Goal: Task Accomplishment & Management: Manage account settings

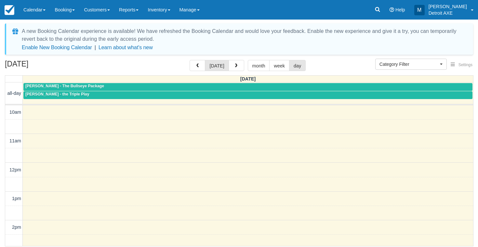
select select
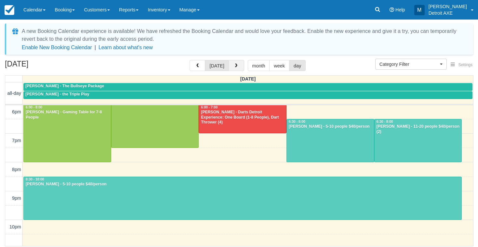
click at [236, 68] on button "button" at bounding box center [237, 65] width 16 height 11
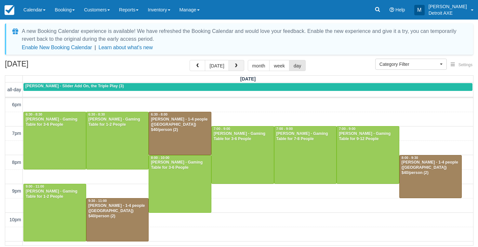
scroll to position [230, 0]
click at [236, 68] on button "button" at bounding box center [237, 65] width 16 height 11
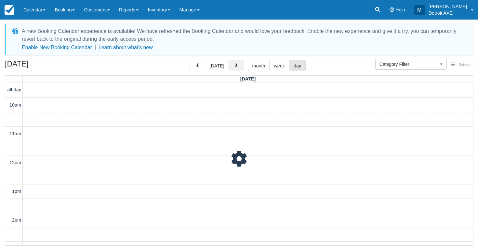
scroll to position [230, 0]
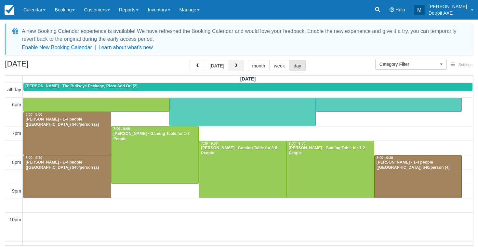
click at [239, 65] on button "button" at bounding box center [237, 65] width 16 height 11
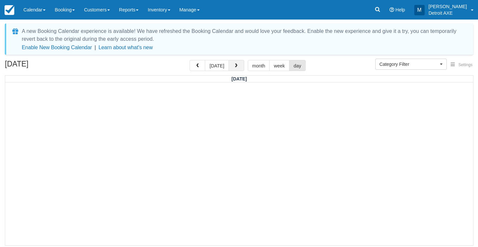
click at [239, 65] on button "button" at bounding box center [237, 65] width 16 height 11
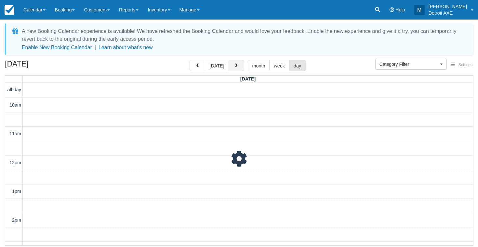
click at [239, 65] on button "button" at bounding box center [237, 65] width 16 height 11
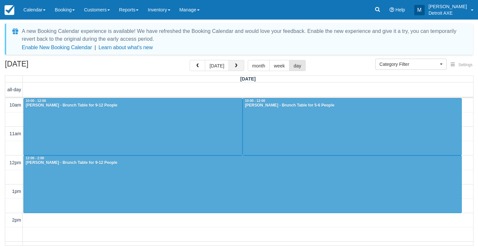
click at [239, 65] on button "button" at bounding box center [237, 65] width 16 height 11
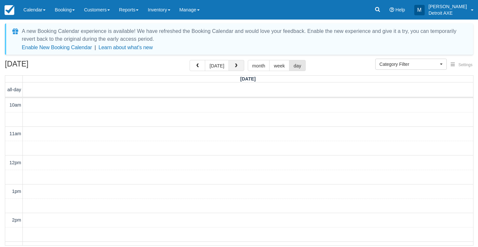
scroll to position [230, 0]
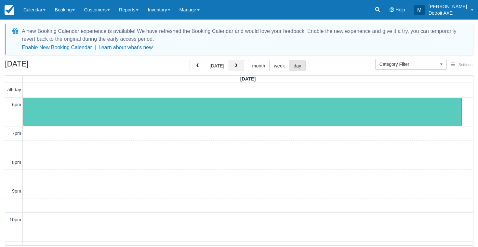
click at [239, 65] on button "button" at bounding box center [237, 65] width 16 height 11
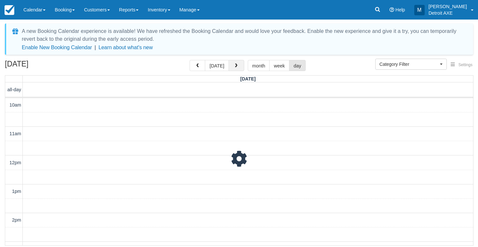
click at [239, 65] on button "button" at bounding box center [237, 65] width 16 height 11
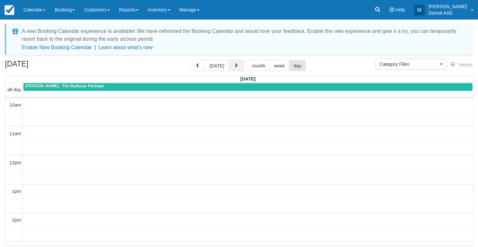
click at [239, 65] on button "button" at bounding box center [237, 65] width 16 height 11
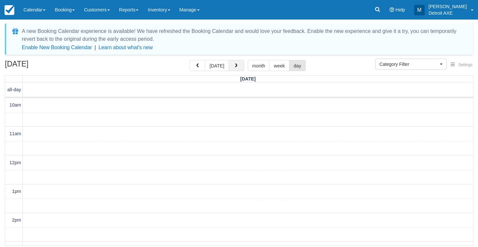
scroll to position [230, 0]
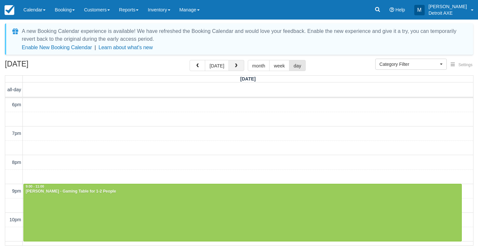
click at [239, 65] on button "button" at bounding box center [237, 65] width 16 height 11
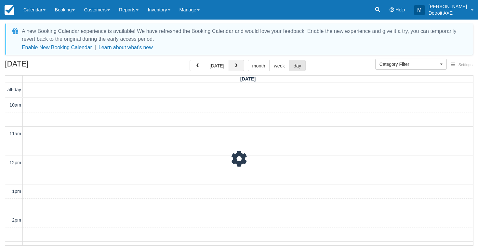
scroll to position [230, 0]
click at [239, 65] on button "button" at bounding box center [237, 65] width 16 height 11
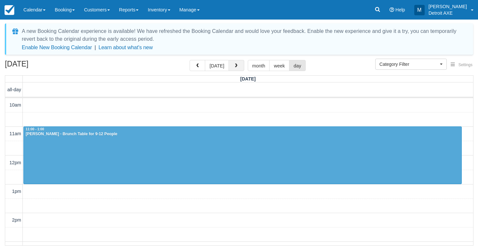
scroll to position [230, 0]
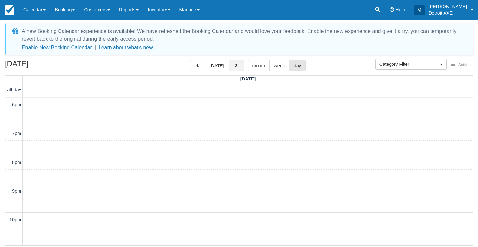
click at [239, 65] on button "button" at bounding box center [237, 65] width 16 height 11
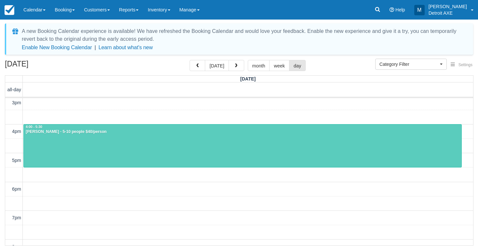
scroll to position [147, 0]
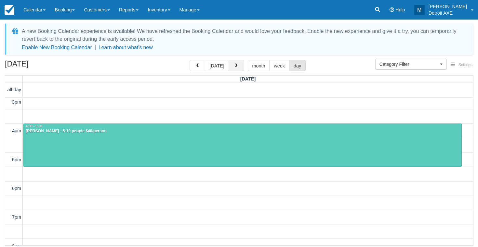
click at [235, 65] on span "button" at bounding box center [236, 65] width 5 height 5
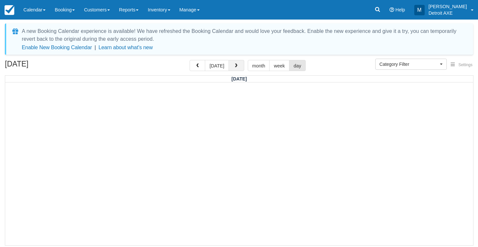
click at [235, 65] on span "button" at bounding box center [236, 65] width 5 height 5
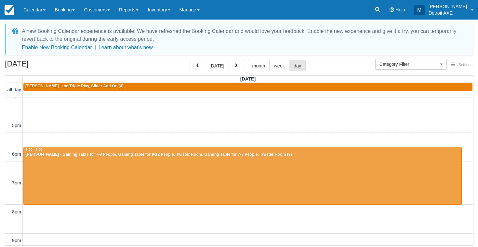
scroll to position [172, 0]
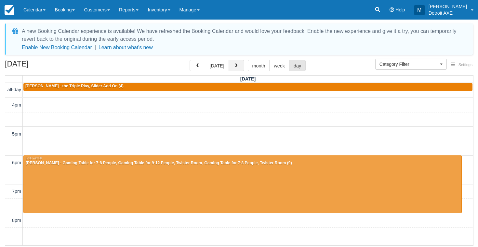
click at [235, 67] on span "button" at bounding box center [236, 65] width 5 height 5
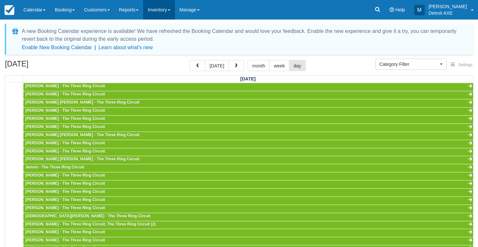
click at [168, 15] on link "Inventory" at bounding box center [159, 10] width 32 height 20
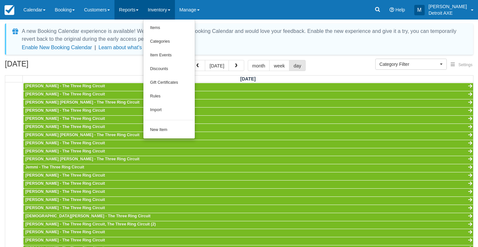
click at [142, 11] on link "Reports" at bounding box center [129, 10] width 29 height 20
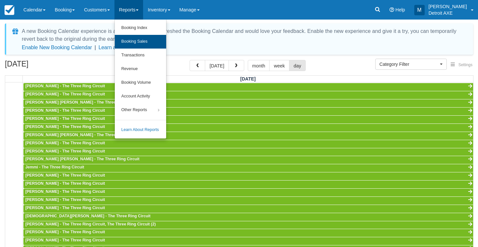
click at [144, 40] on link "Booking Sales" at bounding box center [140, 42] width 51 height 14
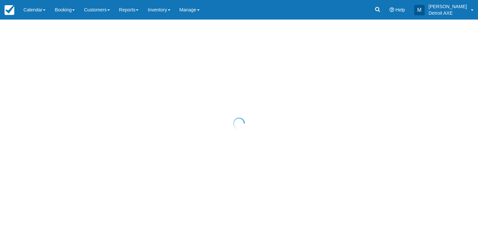
select select "20"
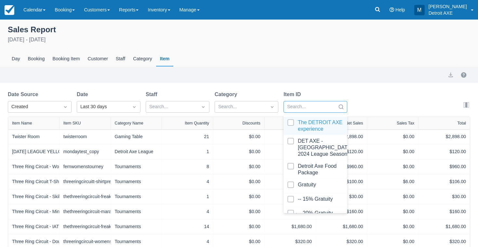
click at [294, 108] on div "Search..." at bounding box center [309, 106] width 45 height 7
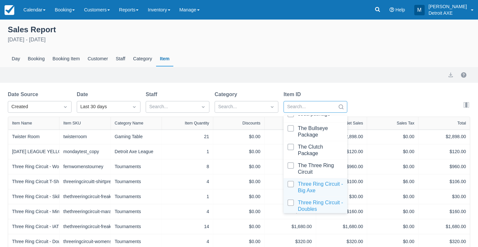
scroll to position [1626, 0]
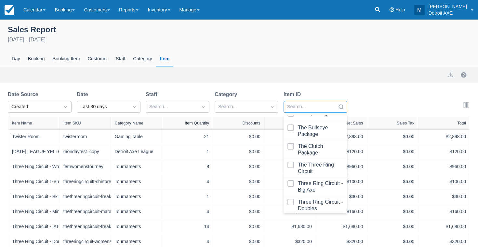
click at [310, 217] on div at bounding box center [316, 233] width 56 height 33
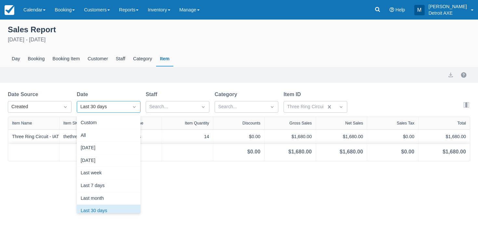
click at [109, 103] on div "Last 30 days" at bounding box center [102, 106] width 45 height 7
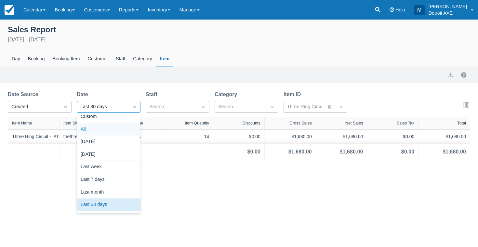
click at [96, 130] on div "All" at bounding box center [109, 129] width 64 height 13
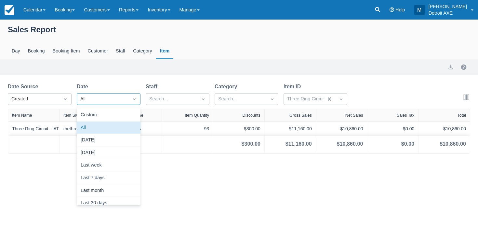
click at [123, 100] on div "All" at bounding box center [102, 98] width 45 height 7
click at [120, 120] on div "Custom" at bounding box center [109, 115] width 64 height 13
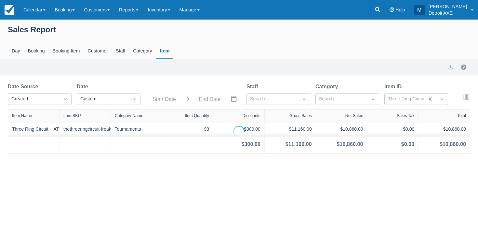
type input "08/19/25"
type input "09/18/25"
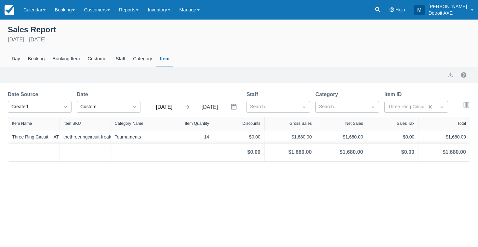
click at [166, 112] on input "08/19/25" at bounding box center [164, 107] width 36 height 12
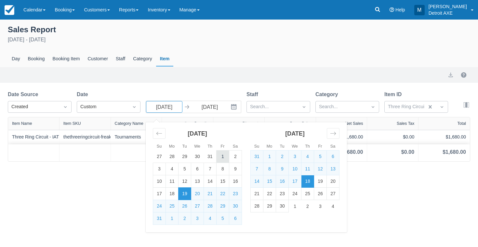
click at [222, 157] on td "1" at bounding box center [223, 156] width 13 height 12
type input "08/01/25"
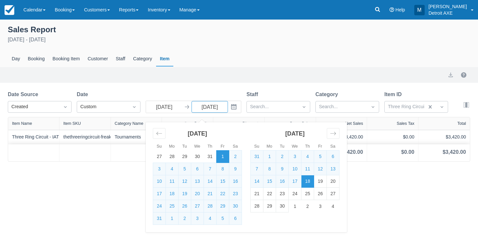
click at [421, 91] on div "Item ID" at bounding box center [417, 94] width 64 height 8
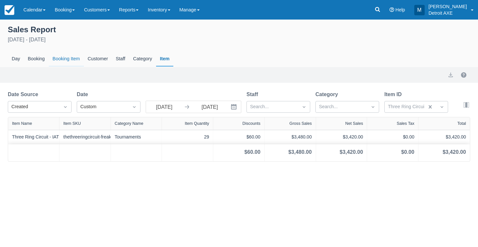
click at [66, 57] on div "Booking Item" at bounding box center [66, 58] width 35 height 15
select select "20"
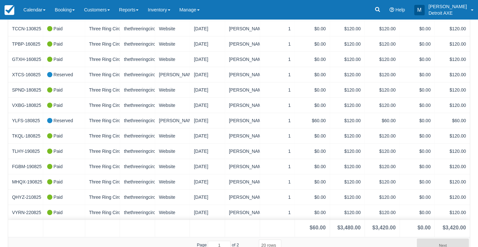
scroll to position [216, 0]
click at [441, 240] on button "Next" at bounding box center [443, 245] width 52 height 13
type input "2"
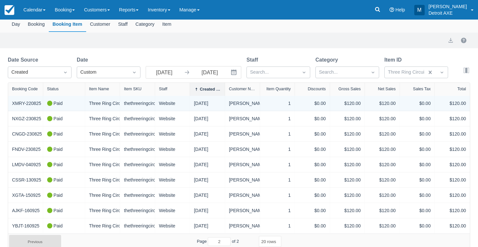
scroll to position [34, 0]
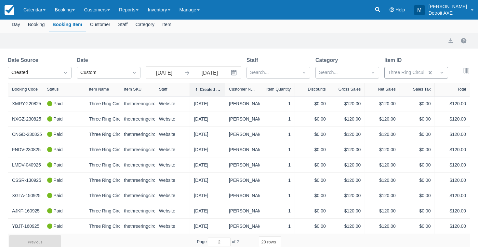
scroll to position [19, 0]
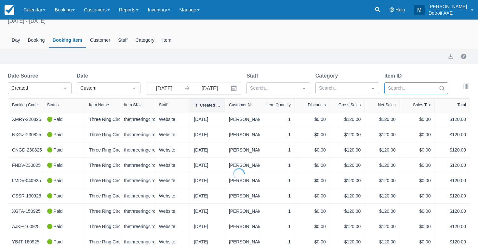
select select "20"
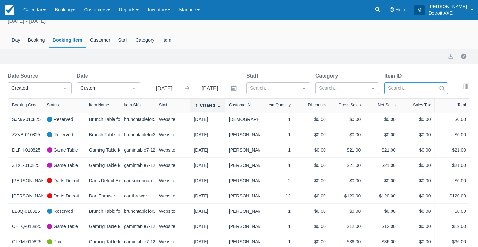
click at [441, 89] on icon "Search" at bounding box center [442, 88] width 5 height 5
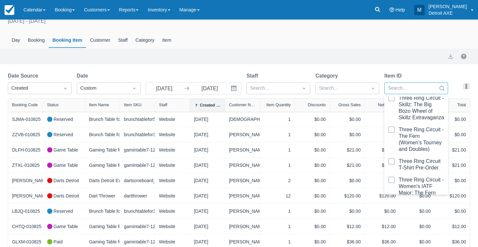
scroll to position [1826, 0]
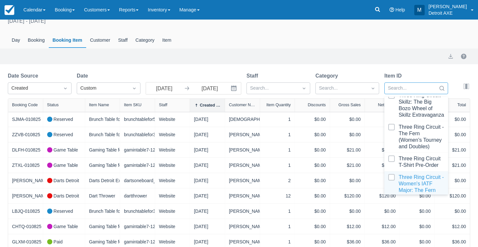
click at [433, 174] on div at bounding box center [417, 184] width 56 height 20
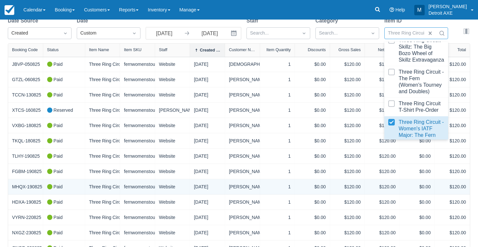
scroll to position [74, 0]
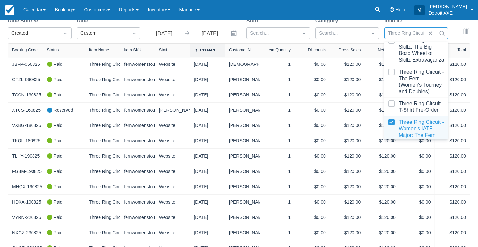
click at [411, 119] on div at bounding box center [417, 129] width 56 height 20
select select "20"
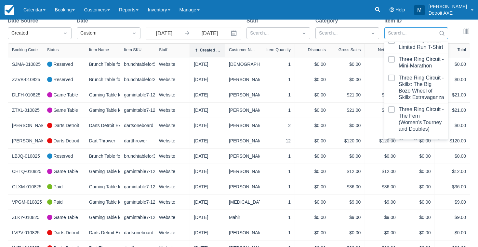
scroll to position [1783, 0]
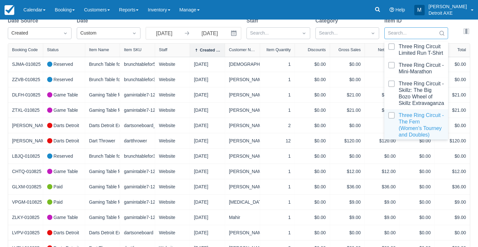
click at [410, 112] on div at bounding box center [417, 125] width 56 height 26
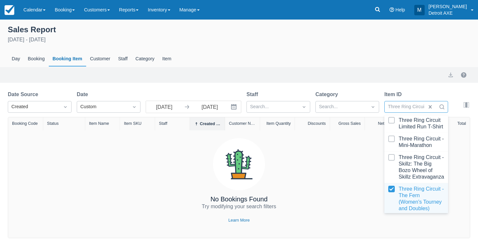
click at [402, 185] on div at bounding box center [417, 198] width 56 height 26
select select "20"
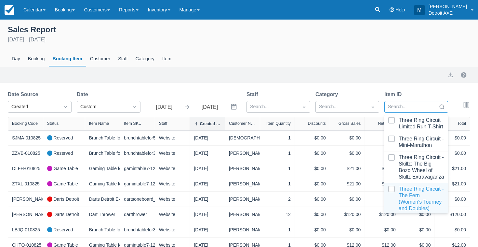
scroll to position [1760, 0]
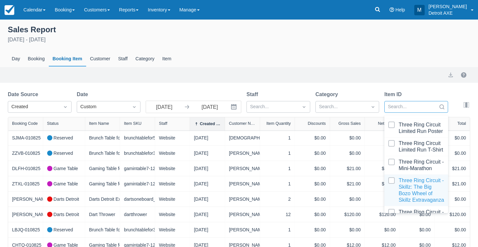
click at [402, 177] on div at bounding box center [417, 190] width 56 height 26
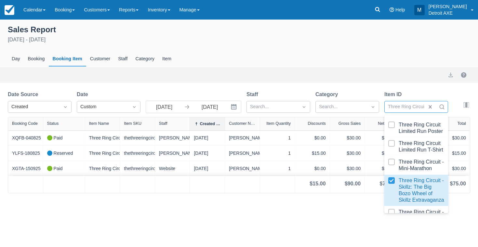
click at [402, 177] on div at bounding box center [417, 190] width 56 height 26
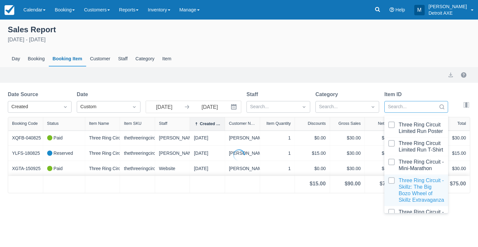
select select "20"
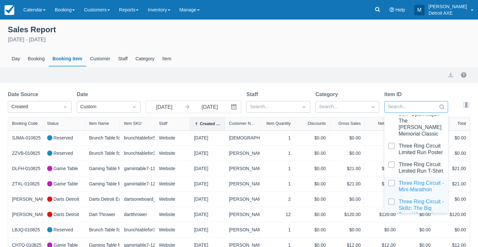
scroll to position [1739, 0]
click at [404, 179] on div at bounding box center [417, 185] width 56 height 13
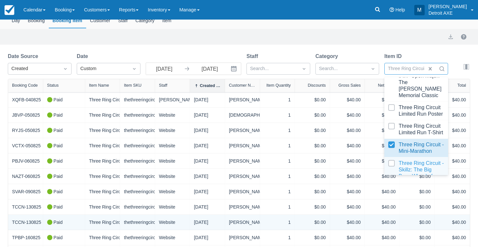
scroll to position [39, 0]
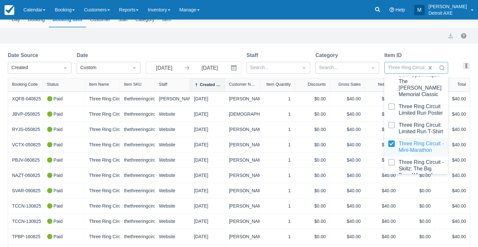
click at [435, 140] on div at bounding box center [417, 146] width 56 height 13
select select "20"
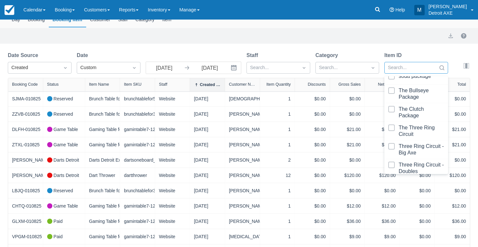
scroll to position [1624, 0]
click at [409, 159] on div "Three Ring Circuit - Doubles" at bounding box center [417, 168] width 64 height 19
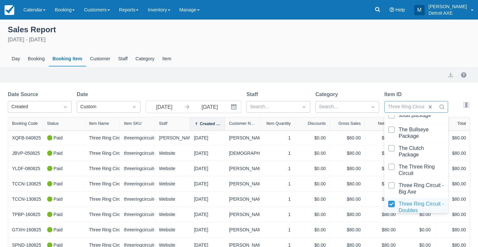
click at [400, 200] on div at bounding box center [417, 206] width 56 height 13
select select "20"
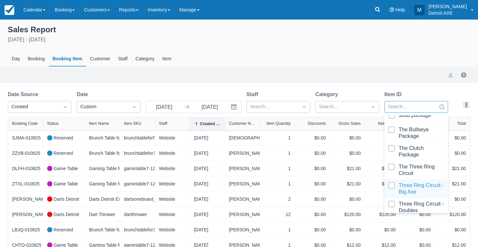
click at [401, 182] on div at bounding box center [417, 188] width 56 height 13
select select "20"
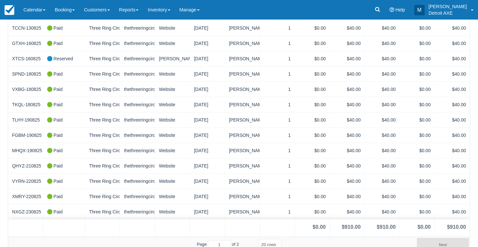
scroll to position [216, 0]
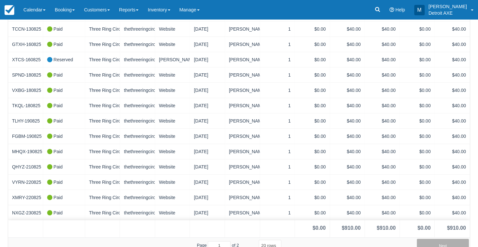
click at [458, 239] on button "Next" at bounding box center [443, 245] width 52 height 13
type input "2"
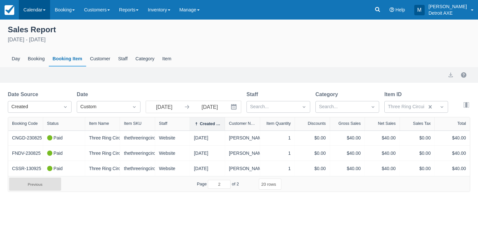
click at [33, 8] on link "Calendar" at bounding box center [34, 10] width 31 height 20
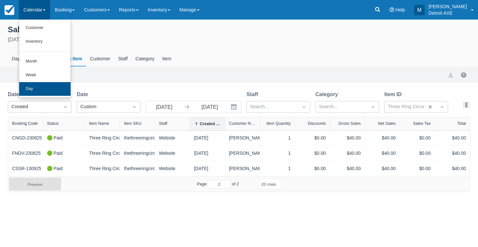
click at [53, 92] on link "Day" at bounding box center [44, 89] width 51 height 14
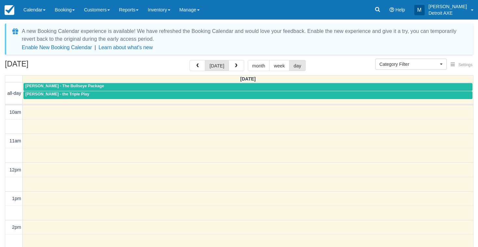
select select
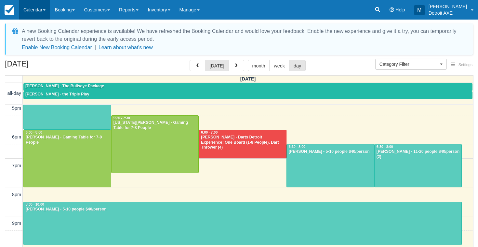
click at [41, 12] on link "Calendar" at bounding box center [34, 10] width 31 height 20
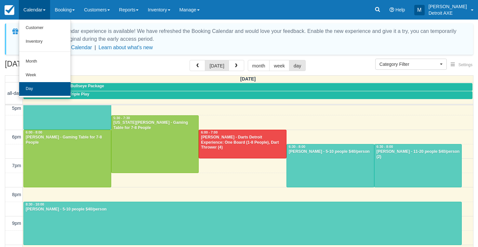
click at [48, 84] on link "Day" at bounding box center [44, 89] width 51 height 14
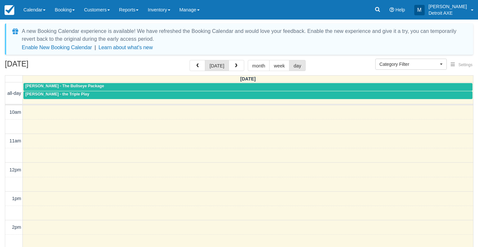
scroll to position [205, 0]
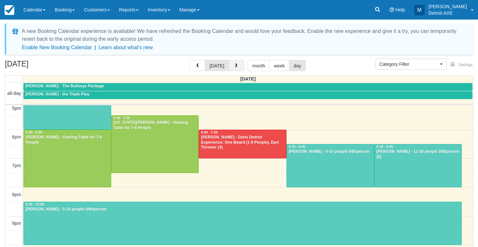
click at [232, 69] on button "button" at bounding box center [237, 65] width 16 height 11
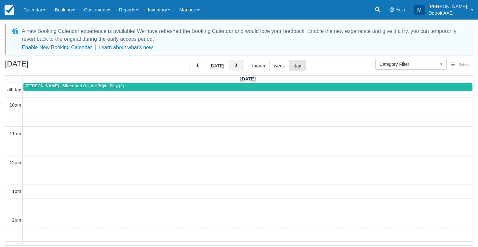
scroll to position [240, 0]
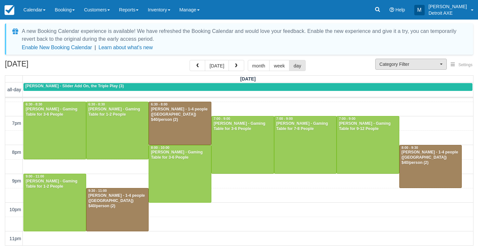
click at [403, 65] on span "Category Filter" at bounding box center [409, 64] width 59 height 7
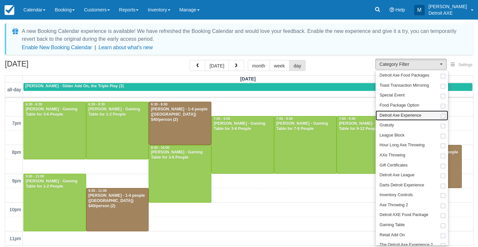
click at [398, 116] on span "Detroit Axe Experience" at bounding box center [401, 116] width 42 height 6
select select "14"
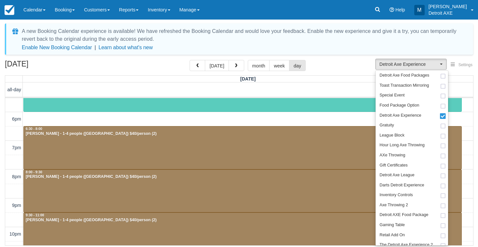
scroll to position [216, 0]
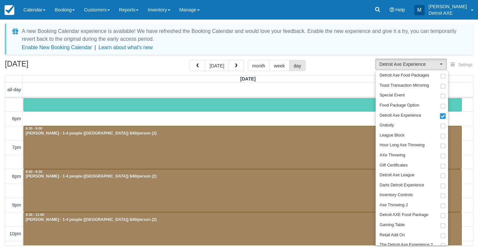
click at [324, 118] on div "10am 11am 12pm 1pm 2pm 3pm 4pm 5pm 6pm 7pm 8pm 9pm 10pm 11pm 4:30 - 6:00 Matt B…" at bounding box center [239, 76] width 468 height 388
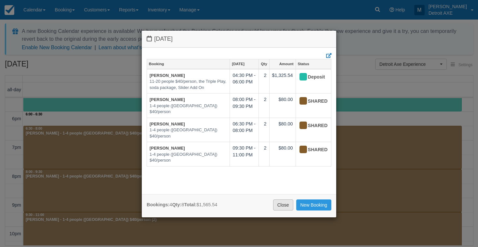
click at [291, 203] on link "Close" at bounding box center [283, 204] width 20 height 11
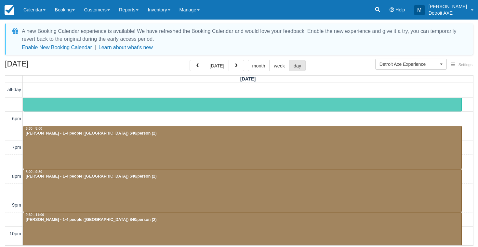
click at [235, 102] on div at bounding box center [243, 90] width 438 height 43
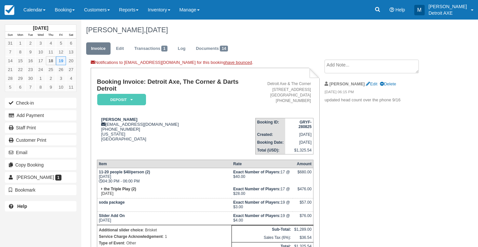
scroll to position [7, 0]
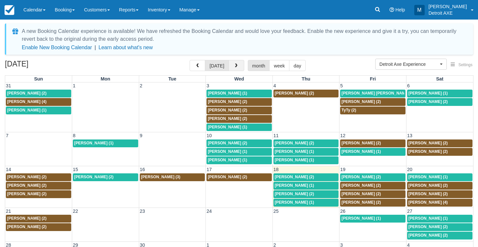
click at [234, 66] on span "button" at bounding box center [236, 65] width 5 height 5
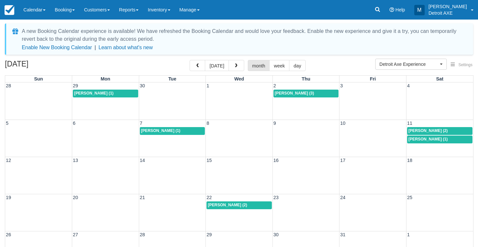
click at [226, 206] on span "[PERSON_NAME] (2)" at bounding box center [227, 204] width 39 height 5
click at [163, 128] on span "[PERSON_NAME] (1)" at bounding box center [160, 130] width 39 height 5
click at [97, 92] on span "Ashley Strauss (1)" at bounding box center [93, 93] width 39 height 5
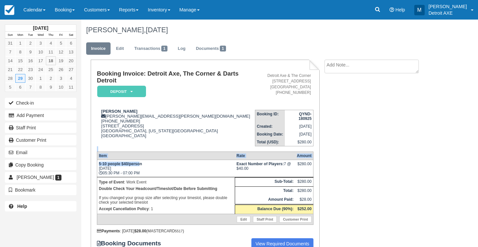
drag, startPoint x: 129, startPoint y: 148, endPoint x: 140, endPoint y: 164, distance: 19.1
click at [140, 164] on div "Booking Invoice: Detroit Axe, The Corner & Darts Detroit Deposit   Pending Rese…" at bounding box center [205, 167] width 217 height 195
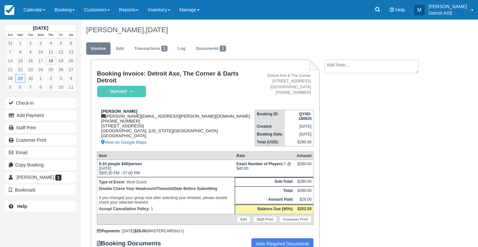
click at [193, 138] on div "Ashley Strauss ashley.strauss@lions.nfl.net 1 (313) 405-5557 2000 Brush Street …" at bounding box center [176, 127] width 158 height 37
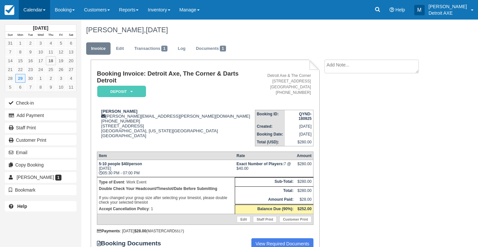
click at [35, 8] on link "Calendar" at bounding box center [34, 10] width 31 height 20
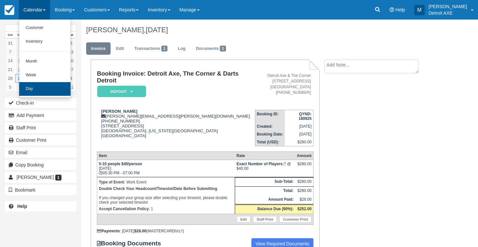
click at [61, 87] on link "Day" at bounding box center [44, 89] width 51 height 14
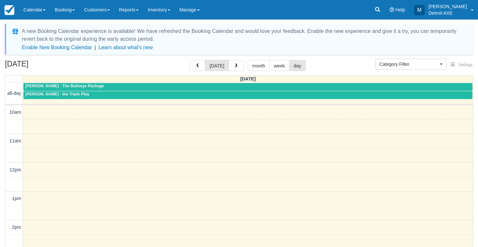
select select
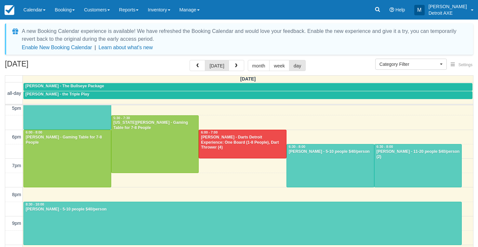
click at [349, 174] on div at bounding box center [330, 165] width 87 height 43
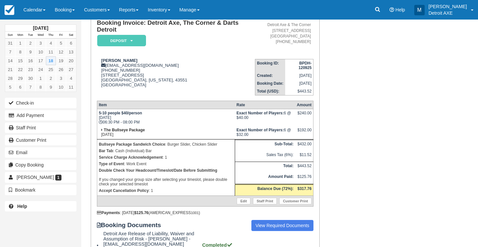
scroll to position [59, 0]
click at [42, 4] on link "Calendar" at bounding box center [34, 10] width 31 height 20
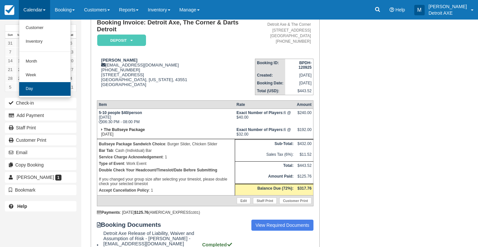
click at [48, 92] on link "Day" at bounding box center [44, 89] width 51 height 14
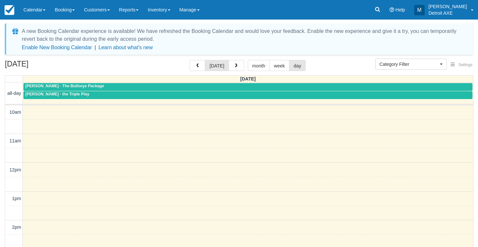
select select
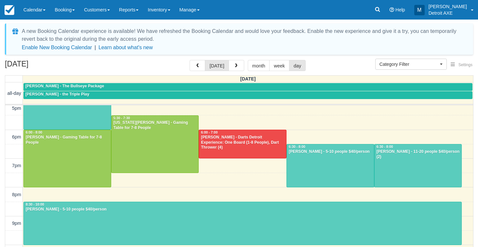
click at [399, 158] on div at bounding box center [418, 165] width 87 height 43
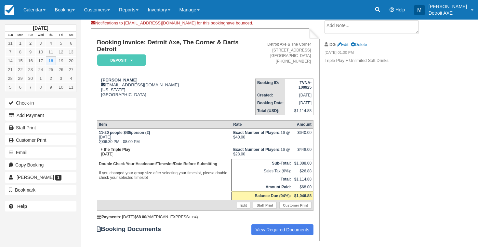
scroll to position [39, 0]
click at [33, 7] on link "Calendar" at bounding box center [34, 10] width 31 height 20
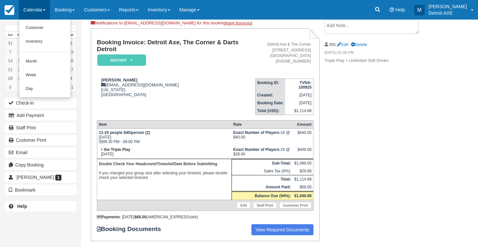
click at [56, 88] on link "Day" at bounding box center [44, 89] width 51 height 14
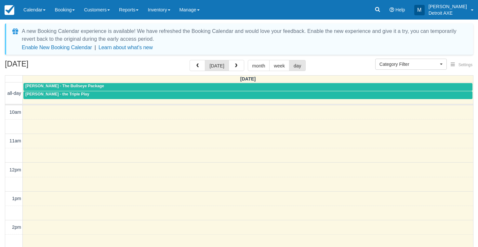
select select
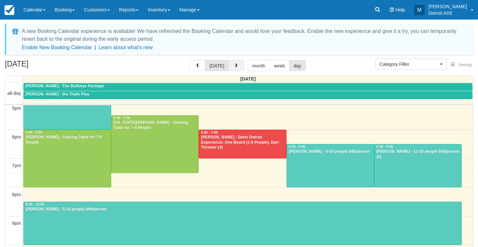
click at [232, 62] on button "button" at bounding box center [237, 65] width 16 height 11
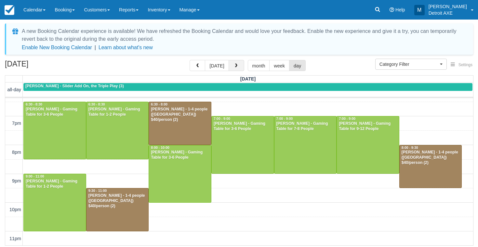
scroll to position [240, 0]
click at [242, 68] on button "button" at bounding box center [237, 65] width 16 height 11
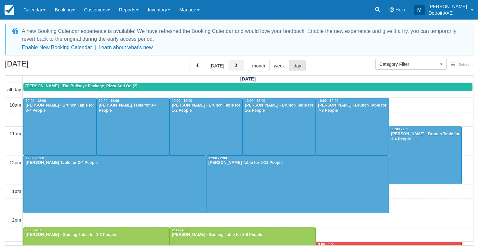
scroll to position [240, 0]
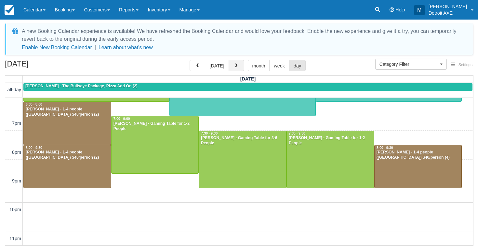
click at [238, 64] on button "button" at bounding box center [237, 65] width 16 height 11
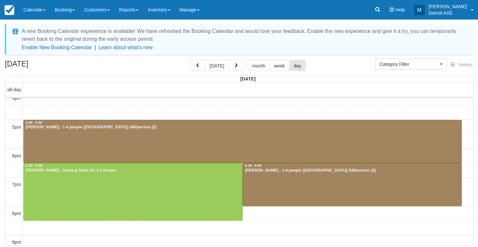
scroll to position [179, 0]
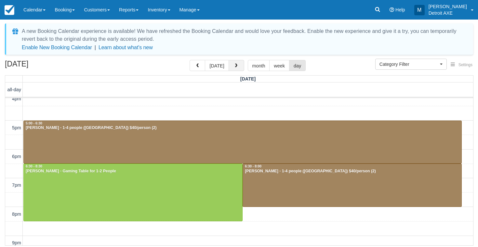
click at [229, 66] on button "button" at bounding box center [237, 65] width 16 height 11
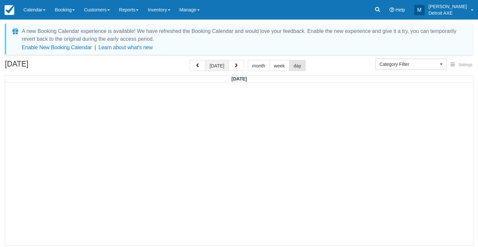
click at [221, 66] on button "[DATE]" at bounding box center [217, 65] width 24 height 11
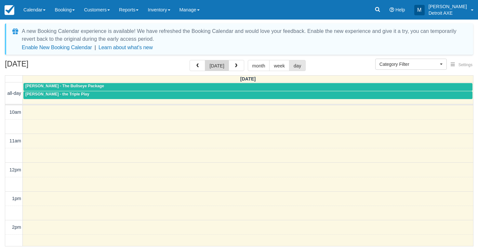
scroll to position [247, 0]
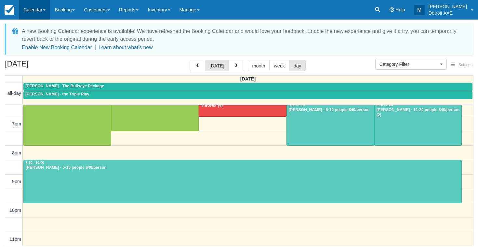
click at [31, 11] on link "Calendar" at bounding box center [34, 10] width 31 height 20
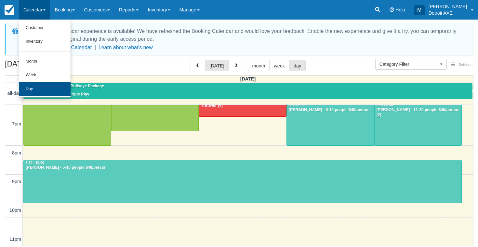
click at [38, 91] on link "Day" at bounding box center [44, 89] width 51 height 14
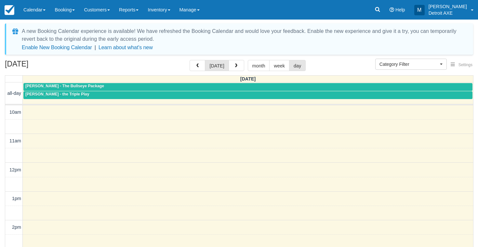
select select
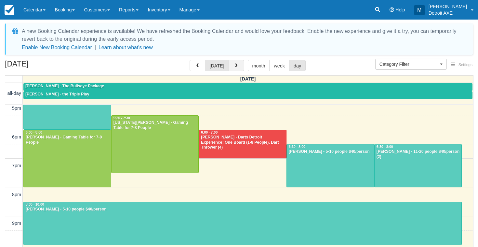
click at [240, 64] on button "button" at bounding box center [237, 65] width 16 height 11
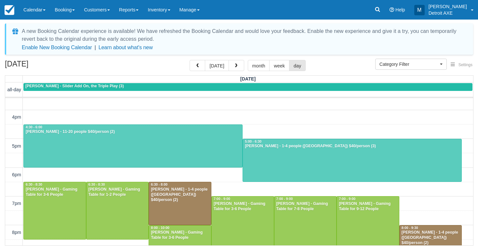
scroll to position [162, 0]
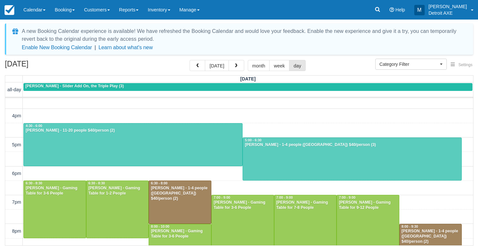
click at [261, 151] on div at bounding box center [352, 159] width 219 height 43
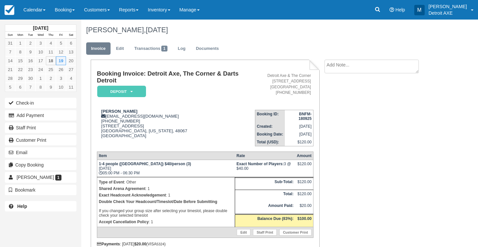
click at [138, 93] on em "Deposit" at bounding box center [121, 91] width 49 height 11
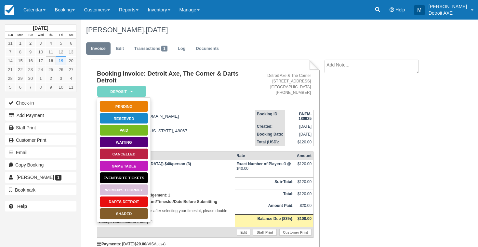
click at [125, 214] on link "SHARED" at bounding box center [124, 213] width 49 height 11
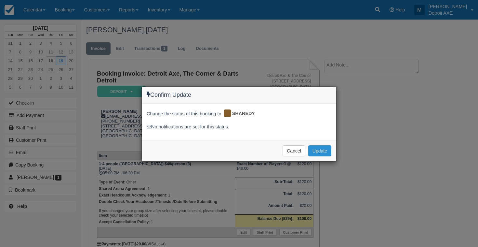
click at [321, 145] on button "Update" at bounding box center [319, 150] width 23 height 11
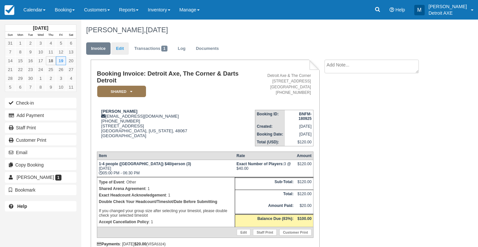
click at [121, 48] on link "Edit" at bounding box center [120, 48] width 18 height 13
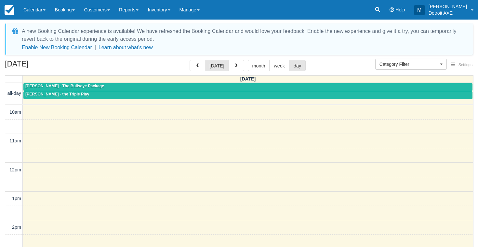
select select
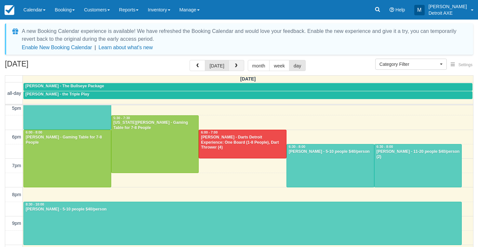
click at [234, 64] on span "button" at bounding box center [236, 65] width 5 height 5
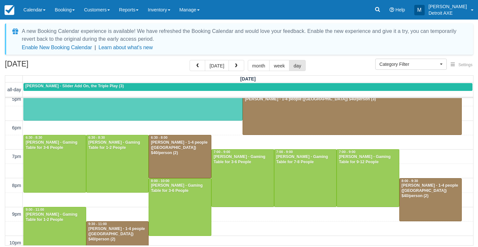
scroll to position [207, 0]
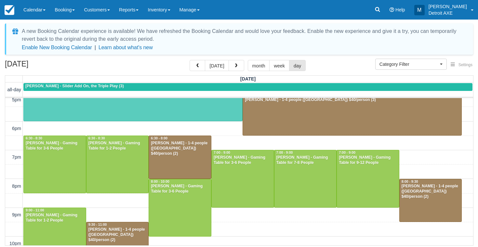
click at [342, 120] on div at bounding box center [352, 114] width 219 height 43
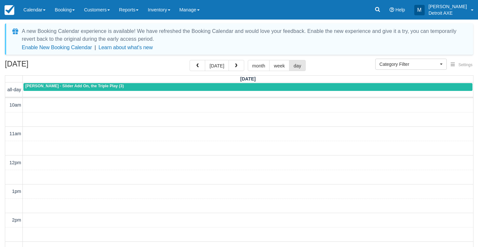
select select
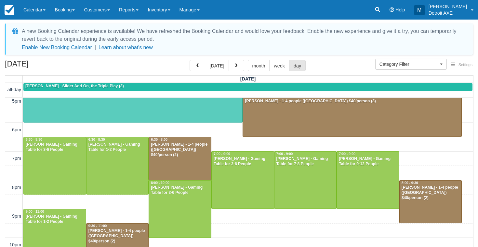
click at [267, 122] on div at bounding box center [352, 115] width 219 height 43
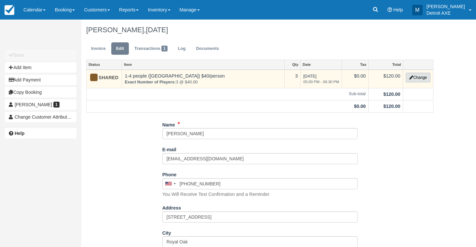
click at [416, 78] on button "Change" at bounding box center [418, 78] width 25 height 10
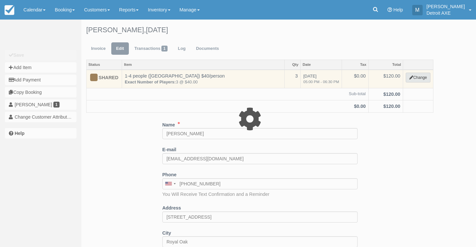
select select "14"
type input "120.00"
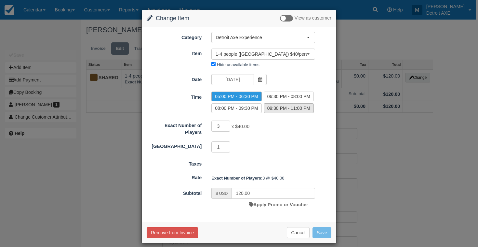
click at [296, 104] on label "09:30 PM - 11:00 PM" at bounding box center [289, 108] width 50 height 10
radio input "true"
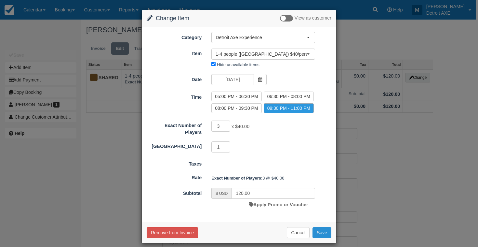
click at [319, 232] on button "Save" at bounding box center [322, 232] width 19 height 11
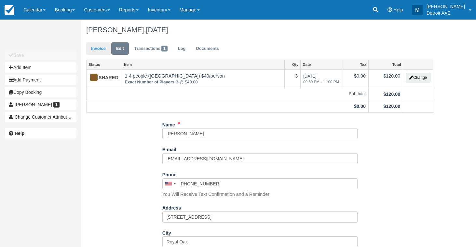
click at [100, 50] on link "Invoice" at bounding box center [98, 48] width 24 height 13
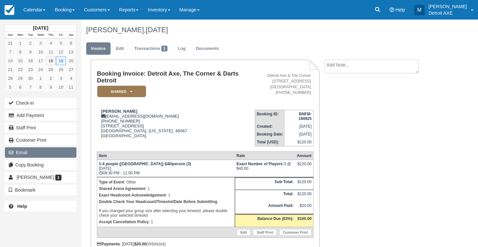
click at [59, 156] on button "Email" at bounding box center [41, 152] width 72 height 10
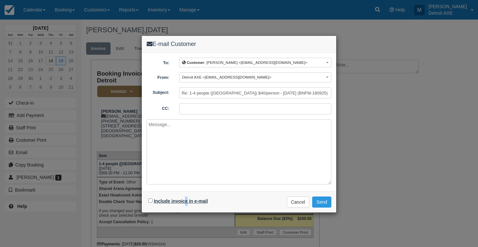
click at [186, 199] on label "Include invoice in e-mail" at bounding box center [181, 200] width 54 height 5
click at [153, 199] on input "Include invoice in e-mail" at bounding box center [150, 200] width 4 height 4
checkbox input "true"
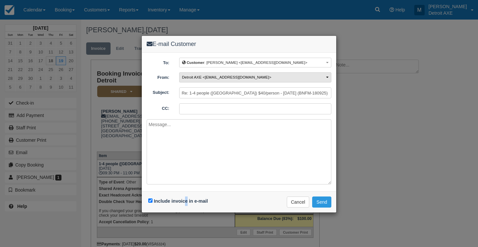
click at [252, 80] on button "Detroit AXE <ric@thecornerferndale.com>" at bounding box center [255, 77] width 152 height 10
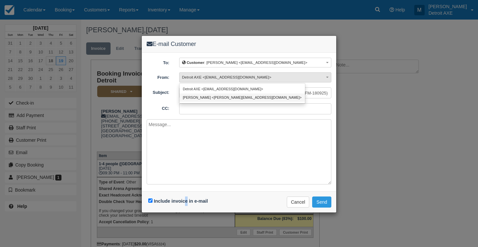
click at [246, 96] on link "Marissa <marissa@detroitaxe.com>" at bounding box center [243, 97] width 126 height 8
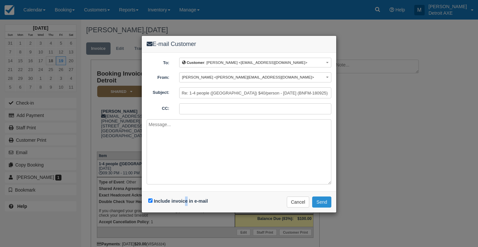
click at [323, 197] on button "Send" at bounding box center [321, 201] width 19 height 11
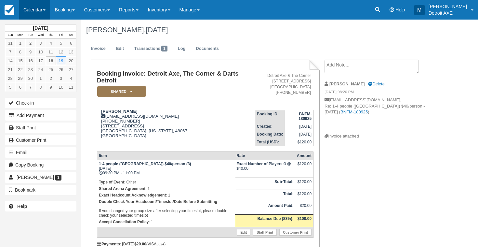
click at [38, 11] on link "Calendar" at bounding box center [34, 10] width 31 height 20
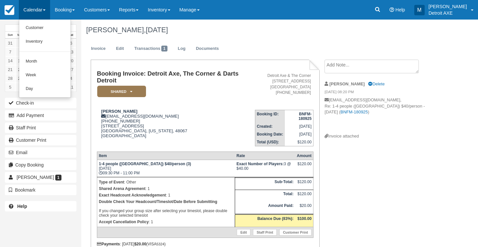
click at [56, 82] on link "Day" at bounding box center [44, 89] width 51 height 14
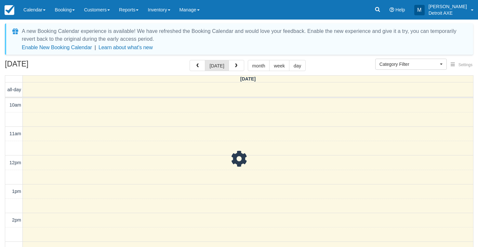
scroll to position [205, 0]
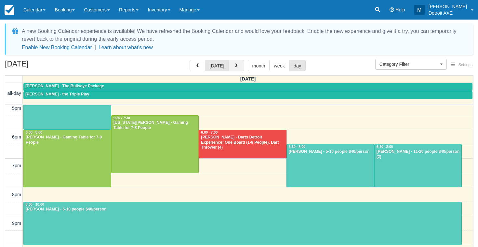
click at [237, 63] on button "button" at bounding box center [237, 65] width 16 height 11
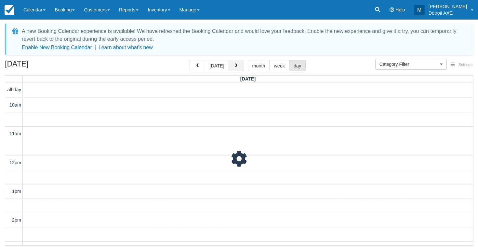
scroll to position [240, 0]
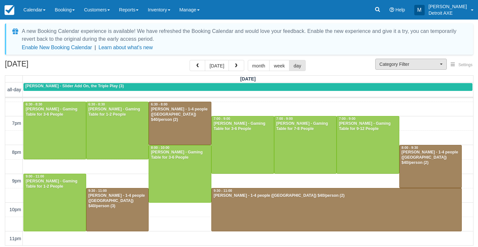
click at [415, 69] on button "Category Filter" at bounding box center [412, 64] width 72 height 11
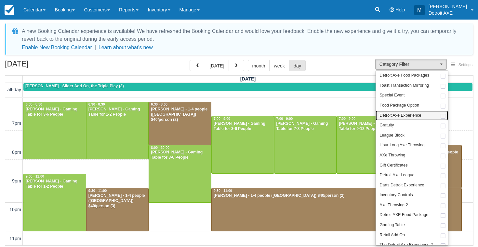
click at [401, 114] on span "Detroit Axe Experience" at bounding box center [401, 116] width 42 height 6
select select "14"
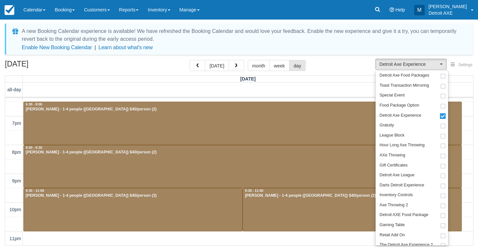
scroll to position [240, 0]
click at [334, 73] on div "September 19, 2025 today month week day" at bounding box center [239, 67] width 469 height 14
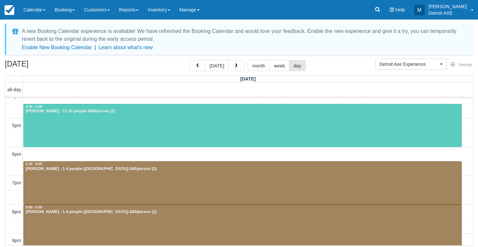
scroll to position [179, 0]
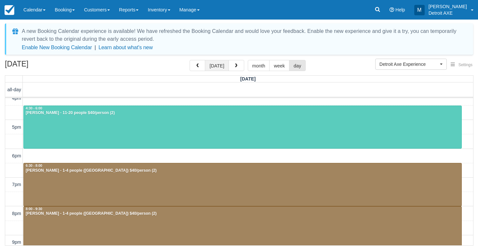
click at [218, 62] on button "[DATE]" at bounding box center [217, 65] width 24 height 11
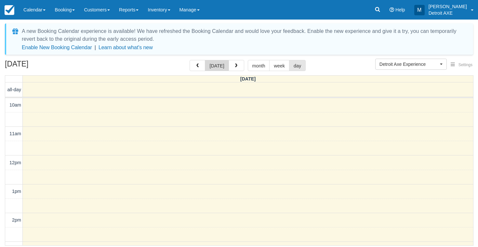
scroll to position [240, 0]
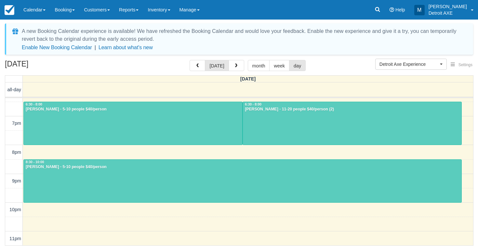
click at [336, 122] on div at bounding box center [352, 123] width 219 height 43
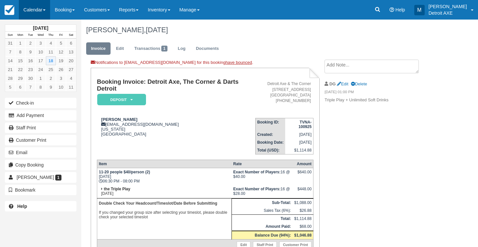
click at [36, 9] on link "Calendar" at bounding box center [34, 10] width 31 height 20
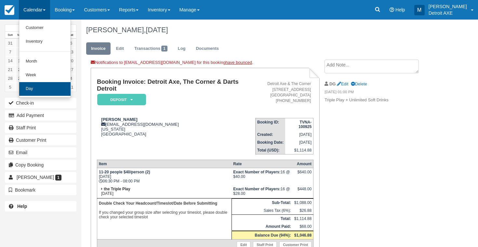
click at [54, 88] on link "Day" at bounding box center [44, 89] width 51 height 14
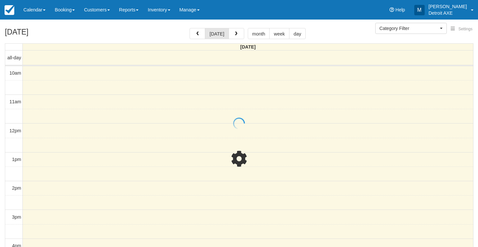
select select
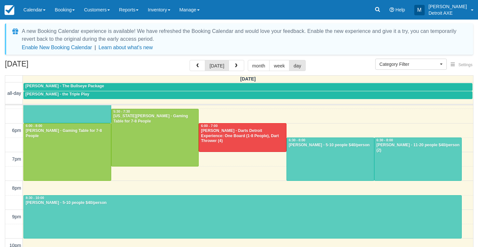
scroll to position [212, 0]
click at [223, 212] on div at bounding box center [243, 216] width 438 height 43
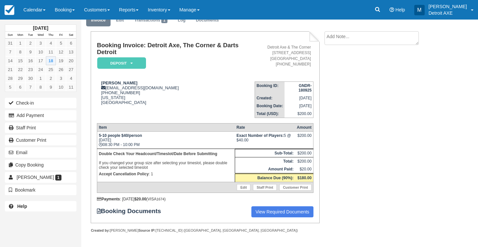
scroll to position [28, 0]
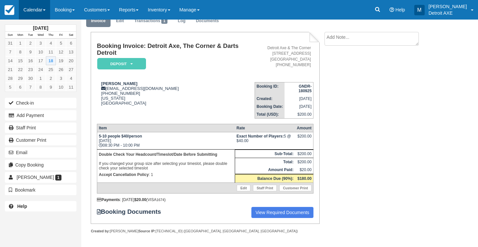
click at [23, 12] on link "Calendar" at bounding box center [34, 10] width 31 height 20
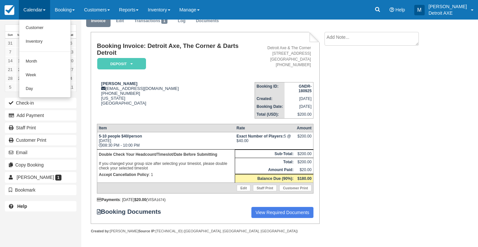
click at [48, 86] on link "Day" at bounding box center [44, 89] width 51 height 14
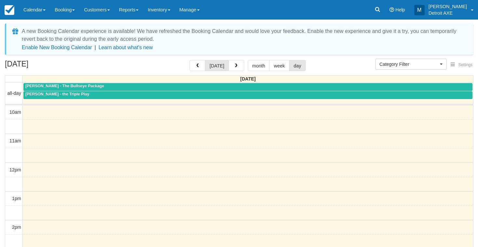
select select
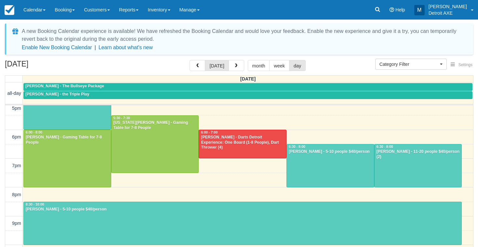
click at [145, 62] on div "[DATE] [DATE] month week day" at bounding box center [239, 67] width 469 height 14
click at [388, 165] on div at bounding box center [418, 165] width 87 height 43
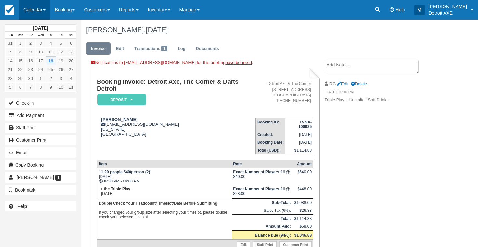
click at [37, 12] on link "Calendar" at bounding box center [34, 10] width 31 height 20
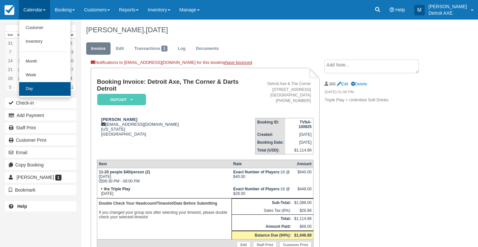
click at [54, 82] on link "Day" at bounding box center [44, 89] width 51 height 14
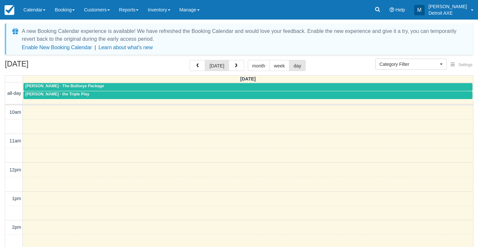
select select
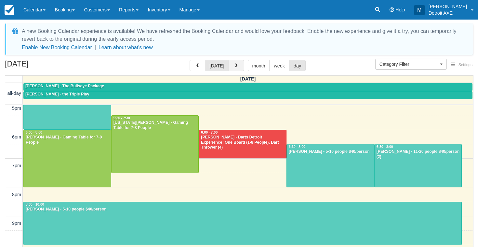
click at [234, 66] on span "button" at bounding box center [236, 65] width 5 height 5
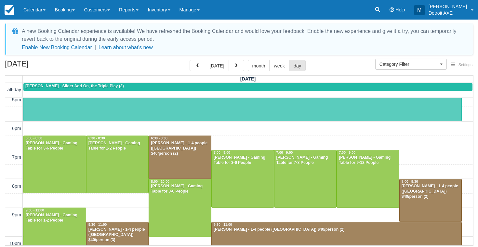
scroll to position [203, 0]
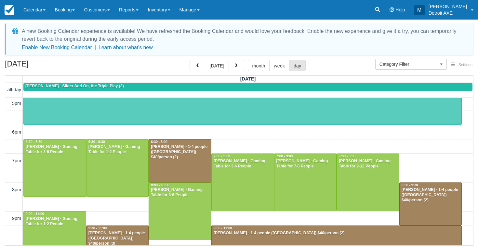
click at [296, 187] on div at bounding box center [306, 182] width 62 height 57
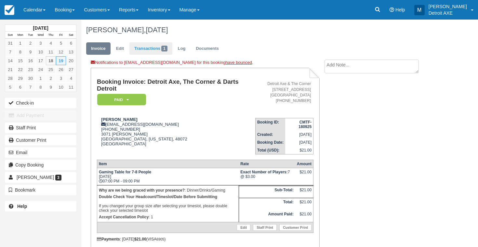
click at [149, 52] on link "Transactions 1" at bounding box center [151, 48] width 43 height 13
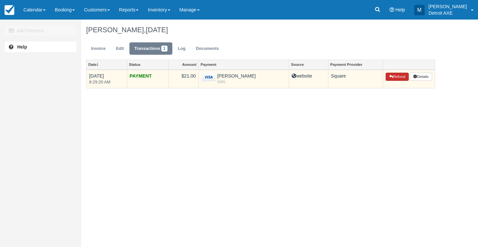
click at [387, 78] on button "Refund" at bounding box center [397, 77] width 23 height 8
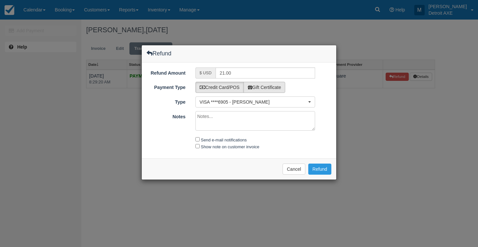
click at [279, 87] on label "Gift Certificate" at bounding box center [265, 87] width 42 height 11
radio input "true"
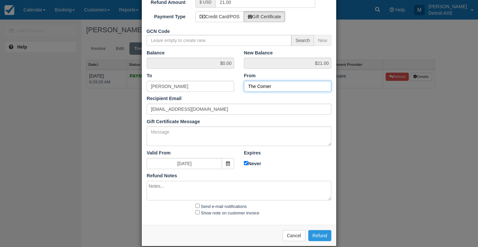
scroll to position [36, 0]
type input "The Corner"
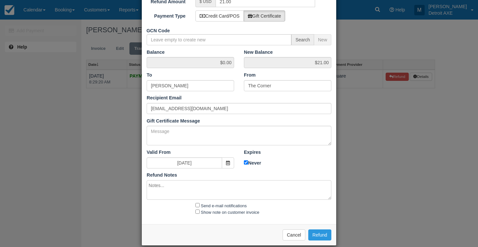
click at [196, 203] on input "Send e-mail notifications" at bounding box center [198, 205] width 4 height 4
checkbox input "true"
click at [318, 229] on button "Refund" at bounding box center [319, 234] width 23 height 11
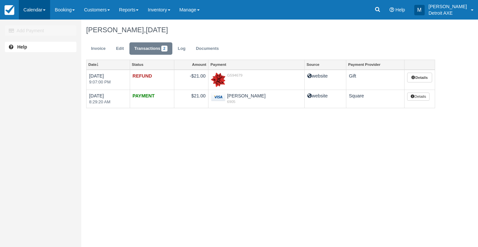
click at [44, 13] on link "Calendar" at bounding box center [34, 10] width 31 height 20
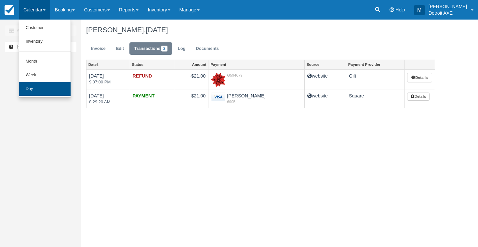
click at [48, 85] on link "Day" at bounding box center [44, 89] width 51 height 14
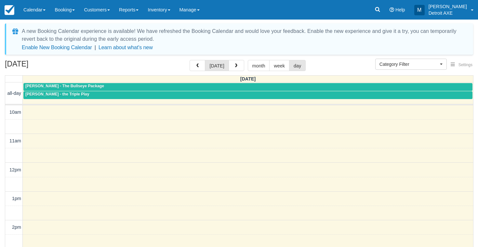
scroll to position [205, 0]
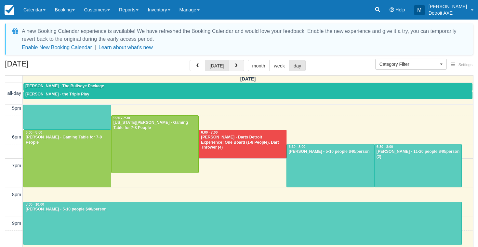
click at [235, 67] on span "button" at bounding box center [236, 65] width 5 height 5
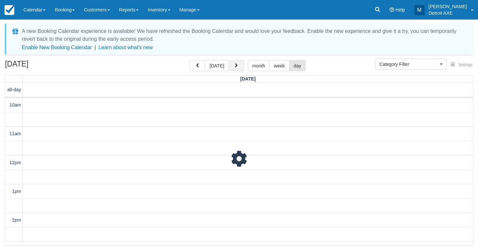
scroll to position [240, 0]
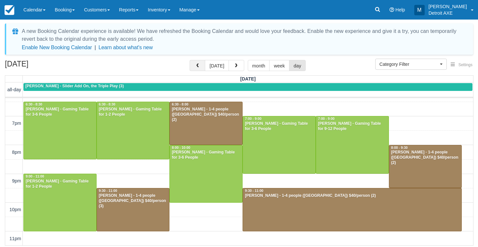
click at [193, 68] on button "button" at bounding box center [198, 65] width 16 height 11
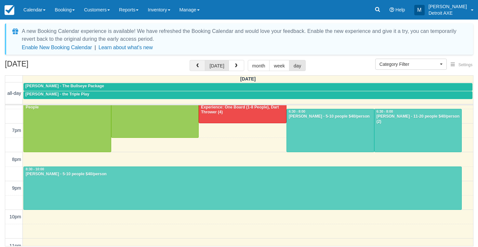
scroll to position [240, 0]
click at [433, 63] on span "Category Filter" at bounding box center [409, 64] width 59 height 7
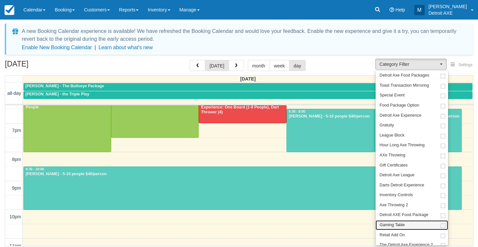
click at [412, 220] on link "Gaming Table" at bounding box center [412, 225] width 73 height 10
select select "6"
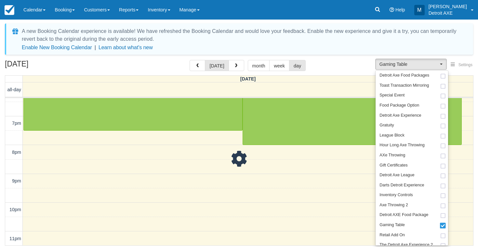
scroll to position [240, 0]
click at [332, 58] on div "A new Booking Calendar experience is available! We have refreshed the Booking C…" at bounding box center [239, 135] width 469 height 224
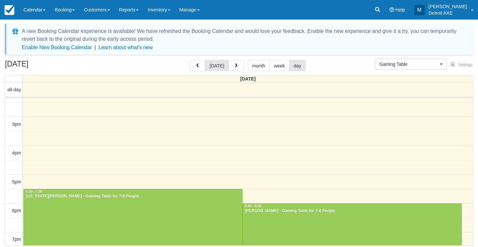
scroll to position [125, 0]
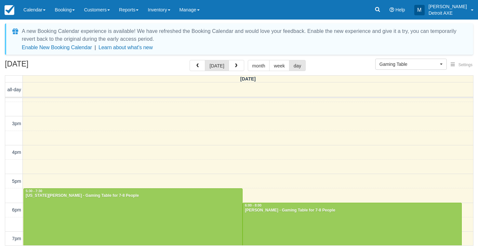
click at [174, 199] on div at bounding box center [133, 216] width 219 height 57
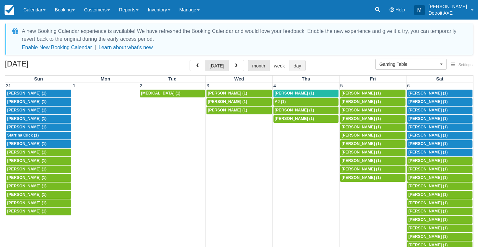
click at [295, 68] on button "day" at bounding box center [297, 65] width 17 height 11
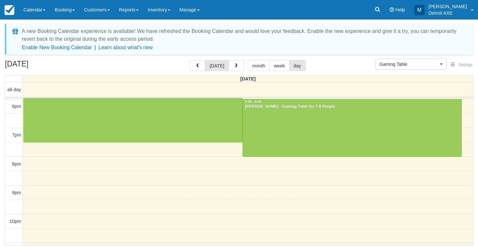
scroll to position [227, 0]
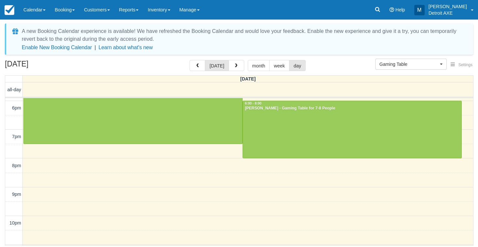
click at [289, 145] on div at bounding box center [352, 129] width 219 height 57
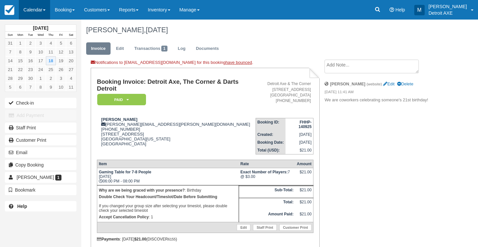
click at [23, 7] on link "Calendar" at bounding box center [34, 10] width 31 height 20
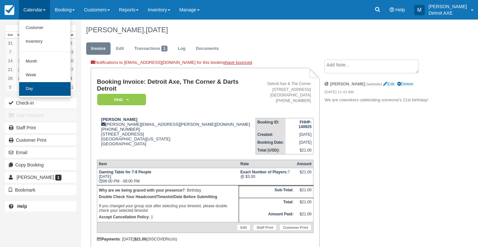
click at [51, 92] on link "Day" at bounding box center [44, 89] width 51 height 14
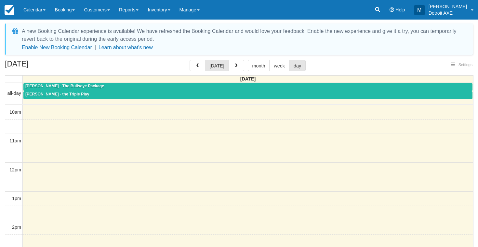
select select
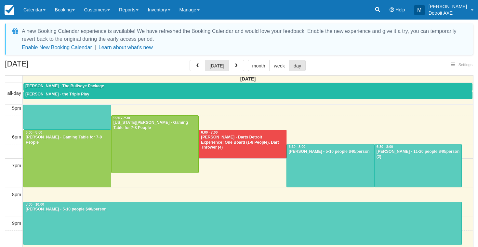
select select
